Goal: Task Accomplishment & Management: Use online tool/utility

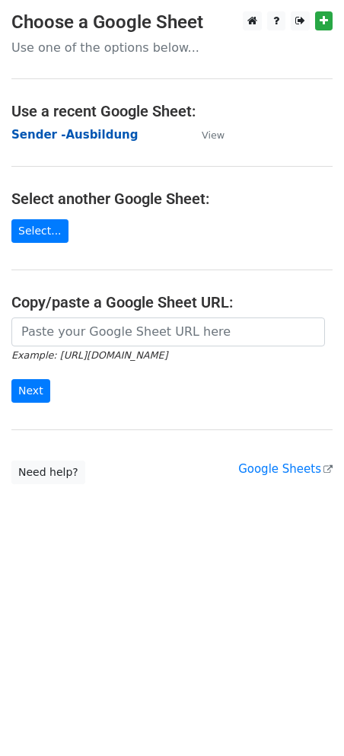
click at [65, 130] on strong "Sender -Ausbildung" at bounding box center [74, 135] width 126 height 14
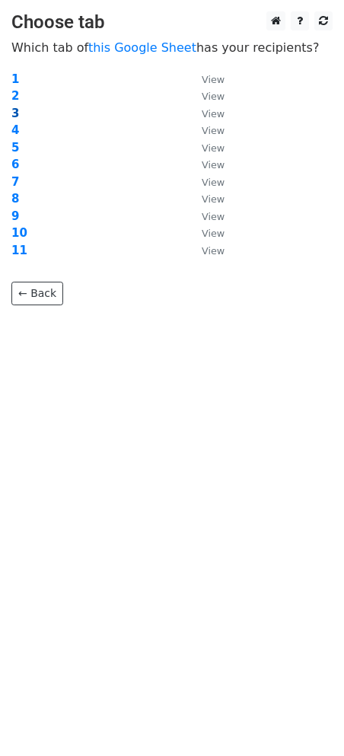
click at [14, 111] on strong "3" at bounding box center [15, 114] width 8 height 14
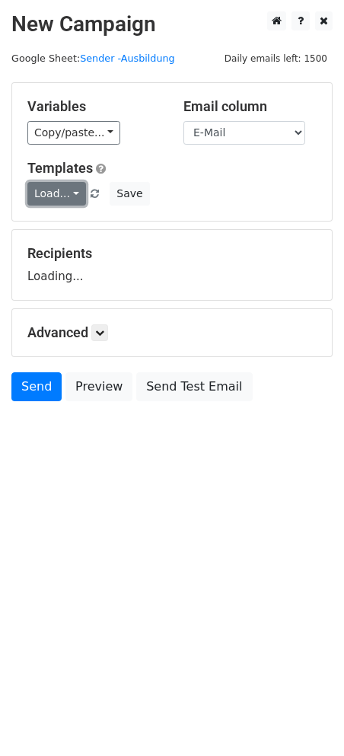
click at [59, 186] on link "Load..." at bounding box center [56, 194] width 59 height 24
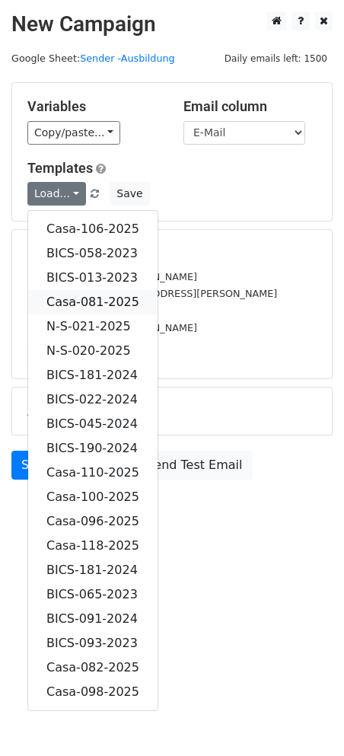
click at [107, 296] on link "Casa-081-2025" at bounding box center [92, 302] width 129 height 24
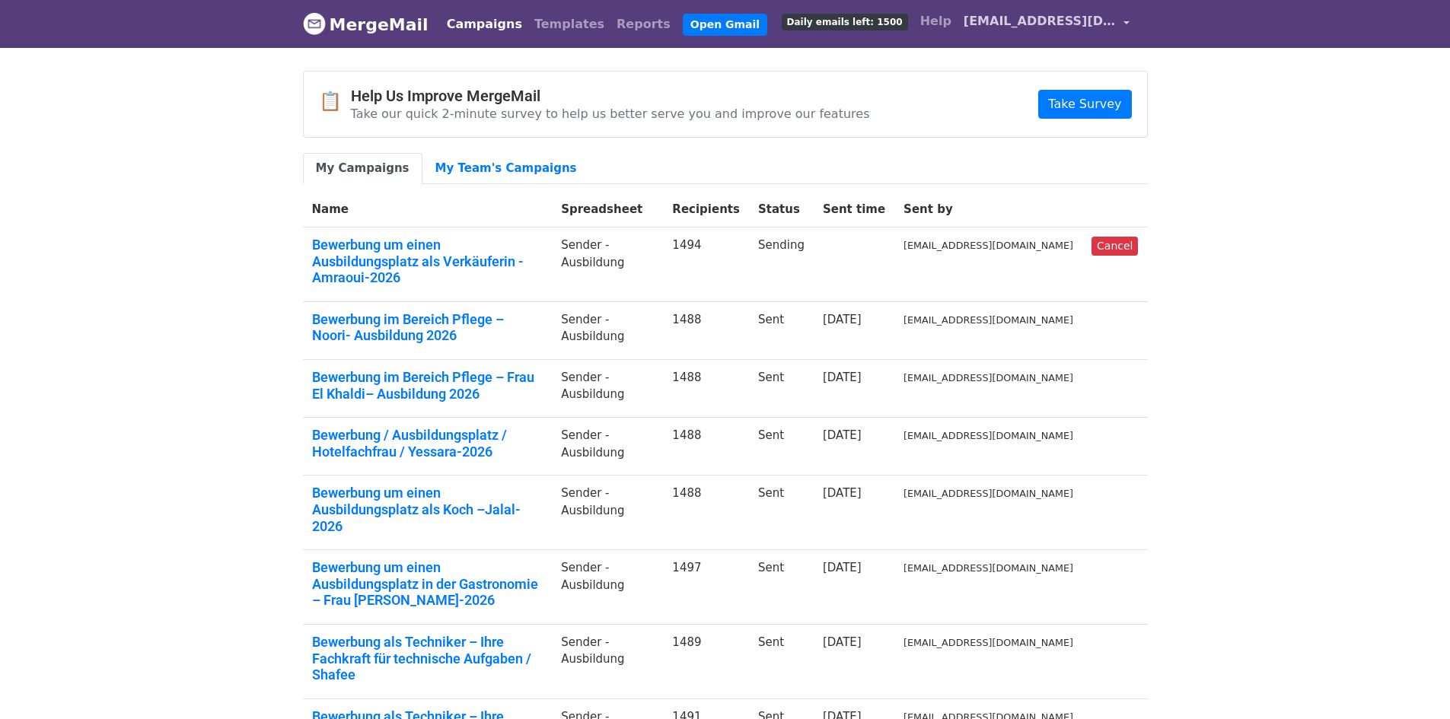
click at [1090, 21] on span "career11@vitastuttgart.com" at bounding box center [1040, 21] width 152 height 18
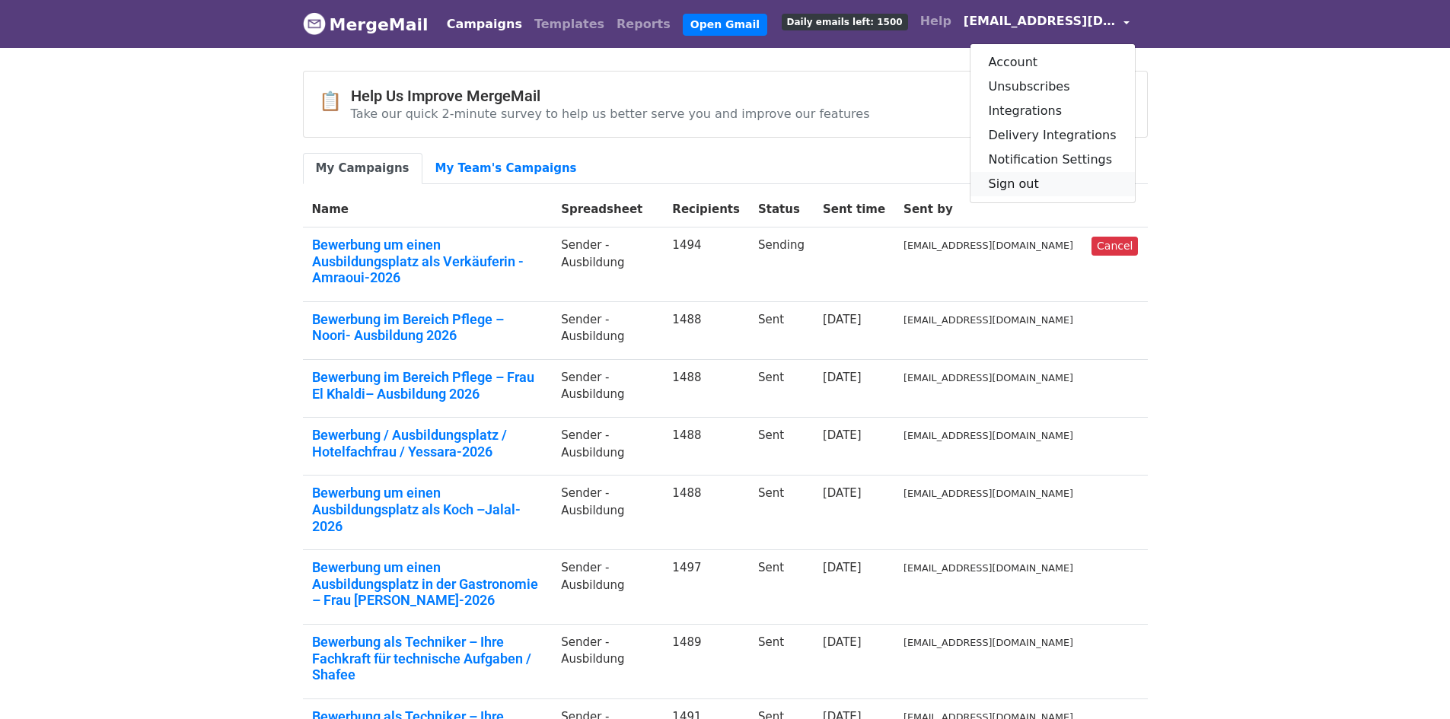
drag, startPoint x: 1024, startPoint y: 192, endPoint x: 1009, endPoint y: 188, distance: 15.0
click at [1022, 192] on link "Sign out" at bounding box center [1052, 184] width 164 height 24
